Goal: Browse casually

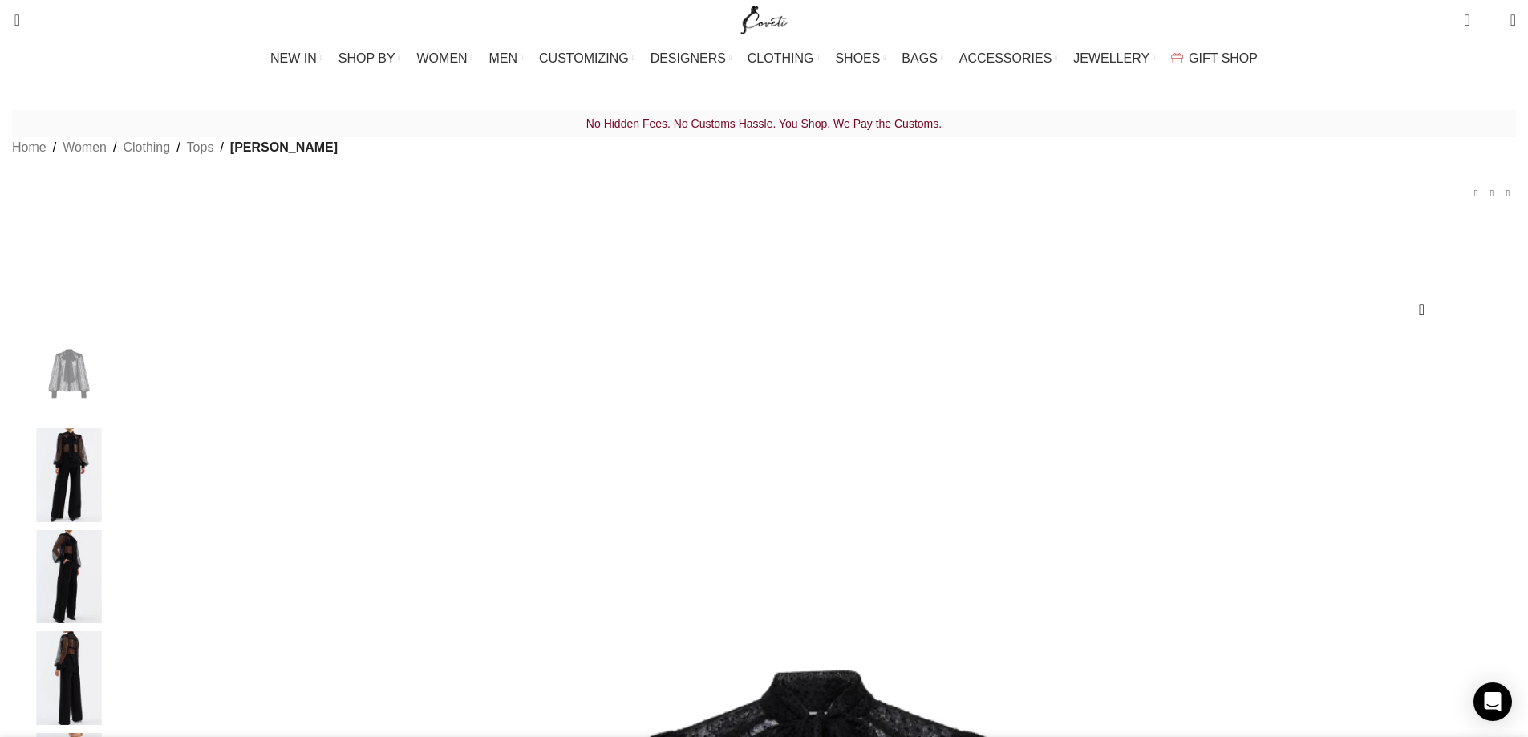
scroll to position [0, 507]
